Goal: Task Accomplishment & Management: Use online tool/utility

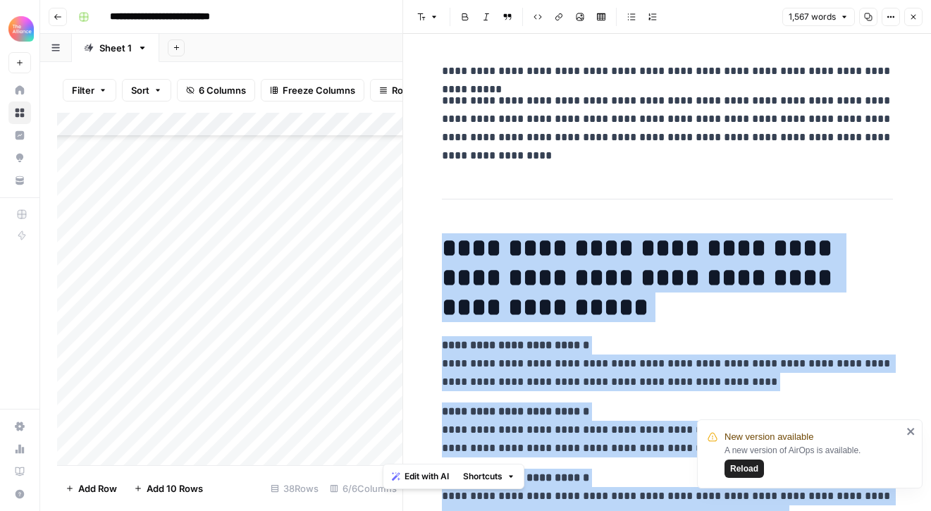
scroll to position [3316, 0]
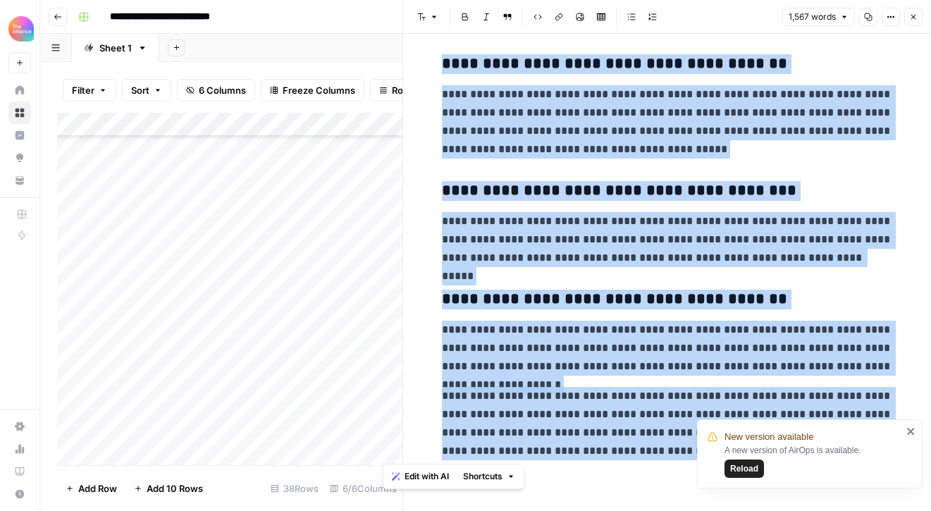
click at [911, 17] on icon "button" at bounding box center [913, 17] width 8 height 8
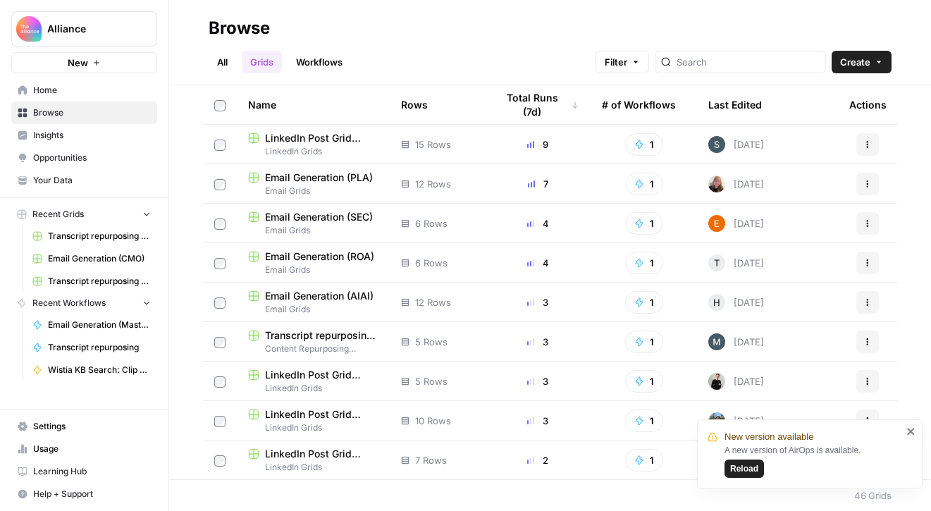
click at [103, 231] on span "Transcript repurposing (CMO)" at bounding box center [99, 236] width 103 height 13
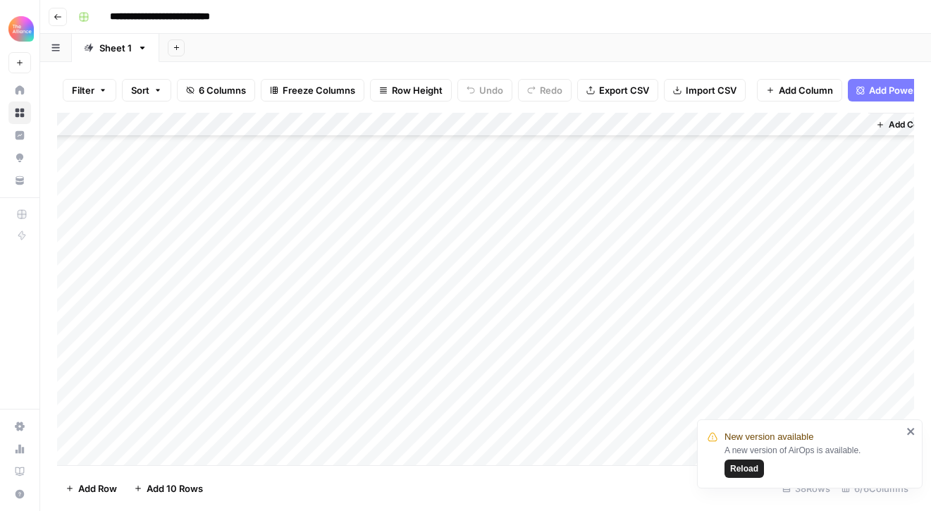
scroll to position [396, 0]
click at [184, 352] on div "Add Column" at bounding box center [485, 289] width 857 height 352
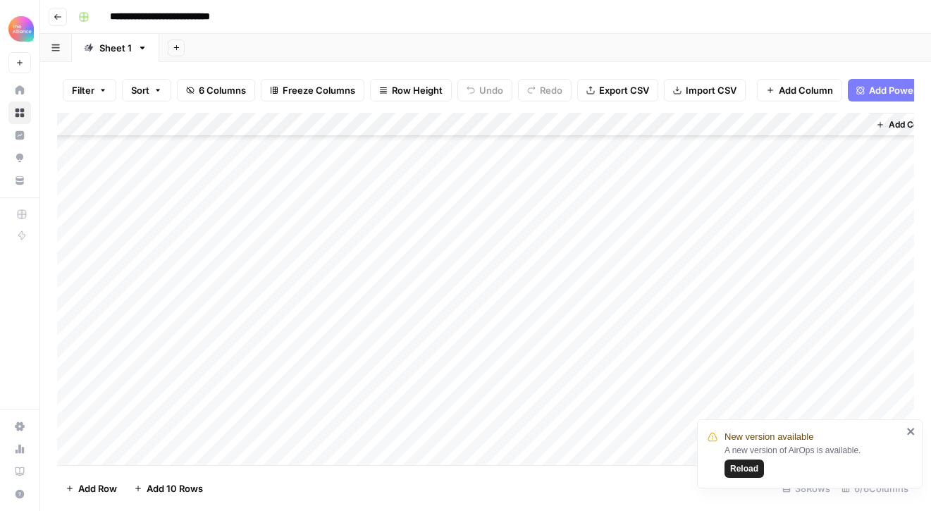
click at [52, 13] on button "Go back" at bounding box center [58, 17] width 18 height 18
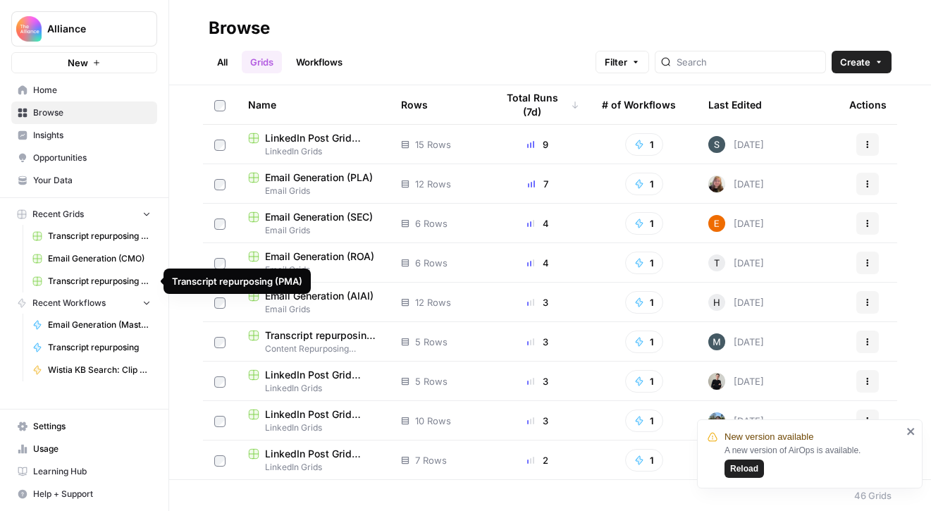
click at [106, 275] on span "Transcript repurposing (PMA)" at bounding box center [99, 281] width 103 height 13
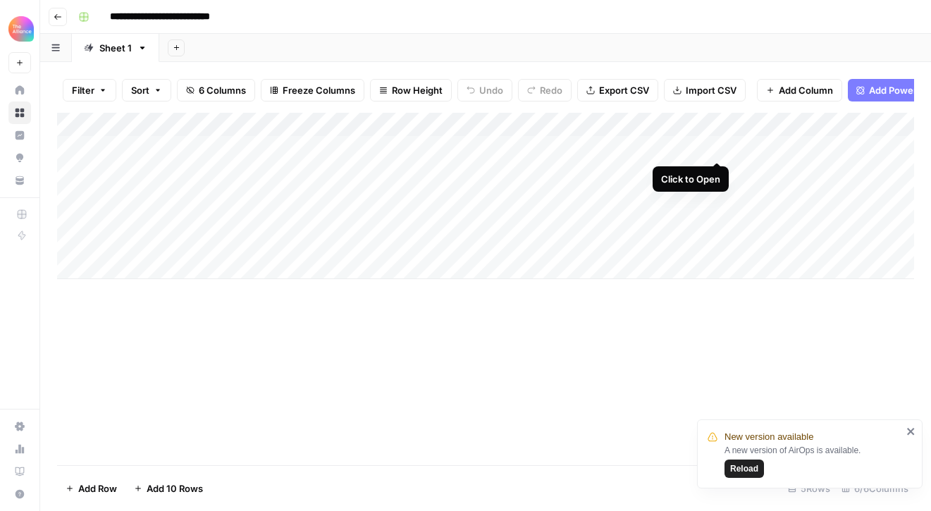
click at [713, 147] on div "Add Column" at bounding box center [485, 196] width 857 height 166
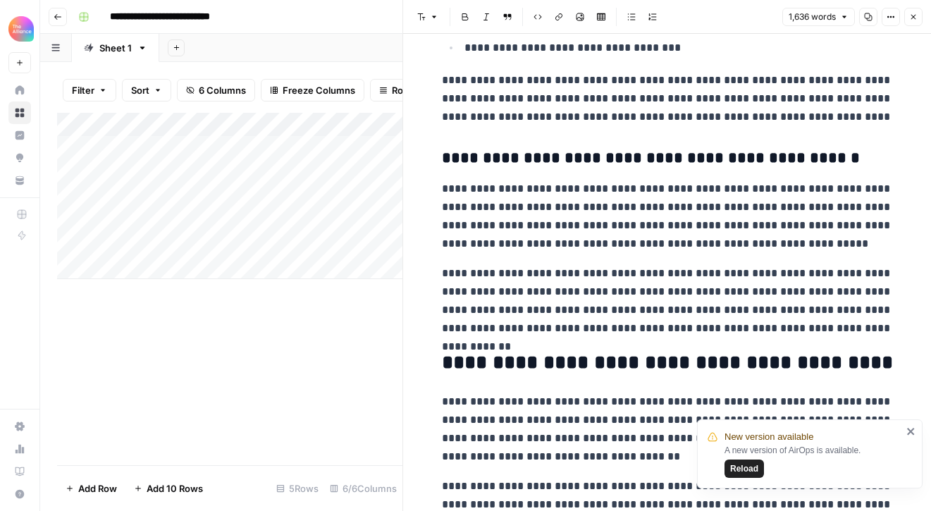
scroll to position [3176, 0]
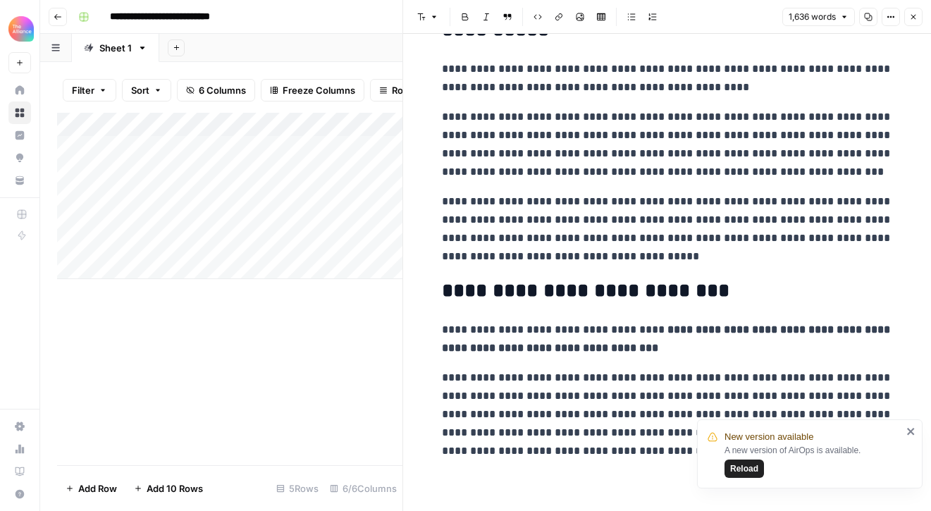
click at [261, 148] on div "Add Column" at bounding box center [229, 196] width 345 height 166
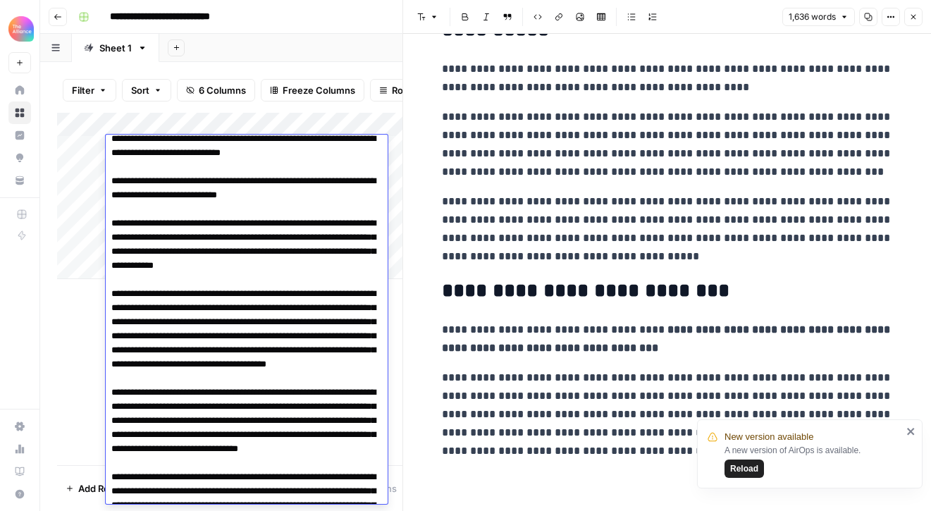
scroll to position [2628, 0]
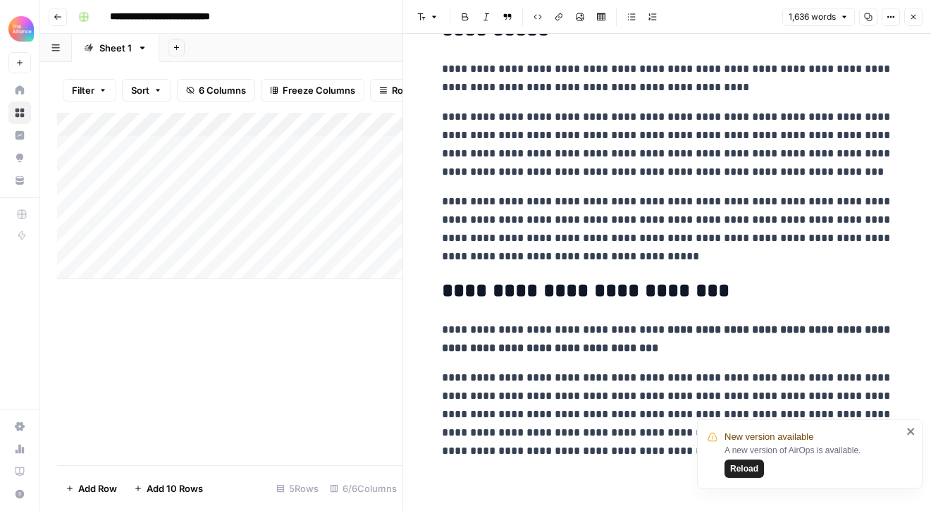
click at [917, 18] on icon "button" at bounding box center [913, 17] width 8 height 8
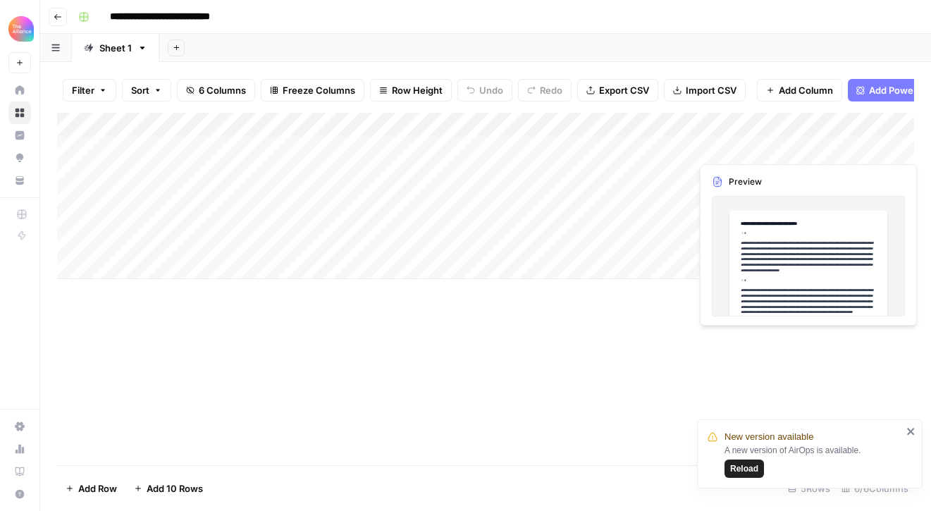
click at [885, 147] on div "Add Column" at bounding box center [485, 196] width 857 height 166
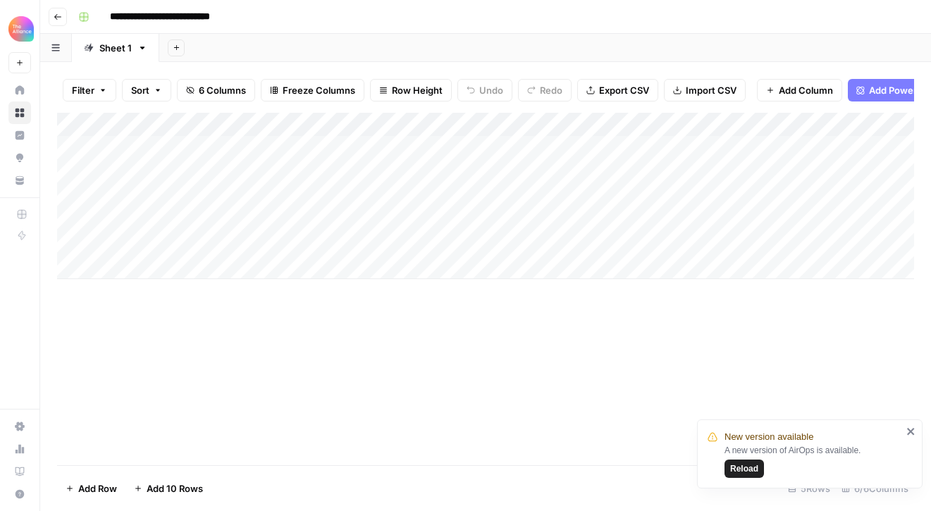
click at [187, 224] on div "Add Column" at bounding box center [485, 196] width 857 height 166
